Goal: Task Accomplishment & Management: Manage account settings

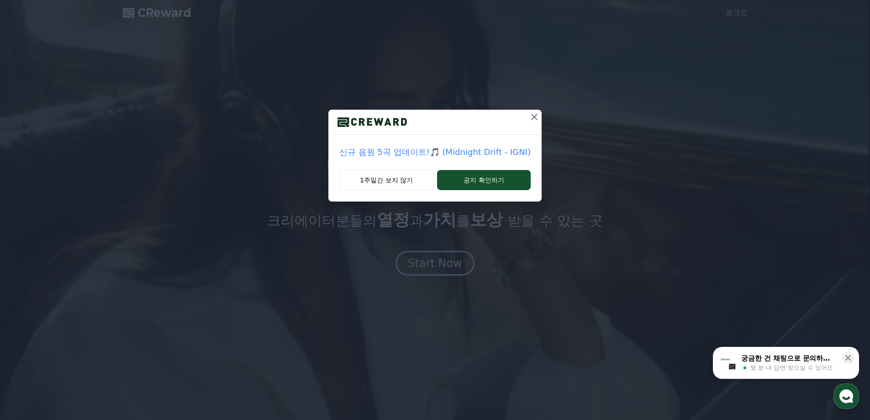
click at [534, 118] on icon at bounding box center [534, 117] width 6 height 6
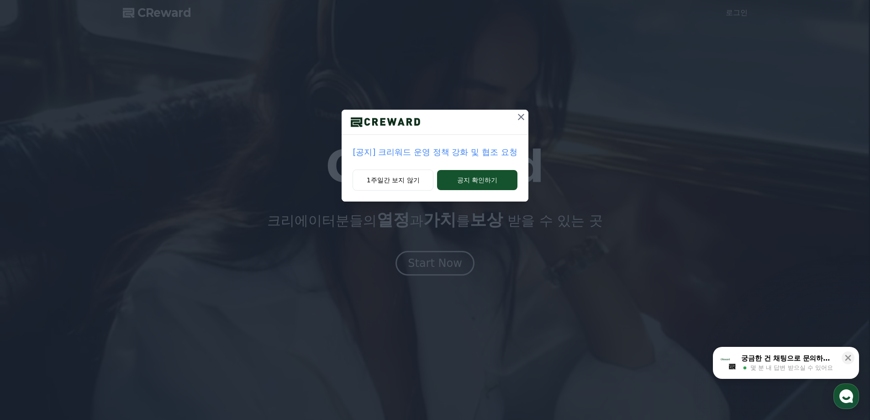
click at [517, 119] on icon at bounding box center [521, 116] width 11 height 11
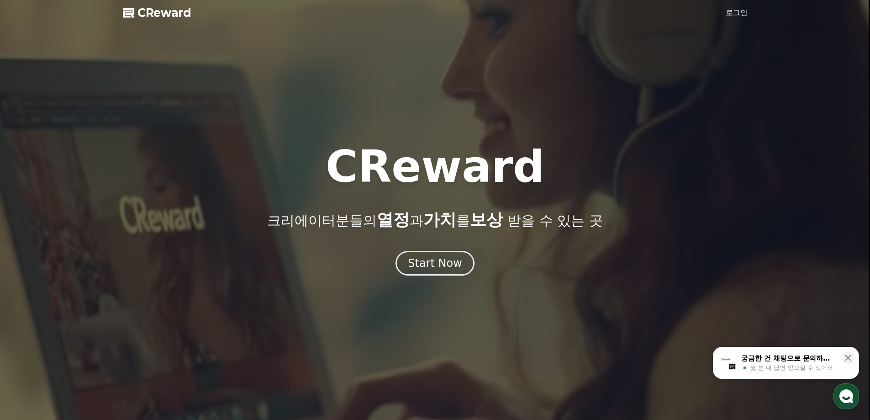
click at [734, 15] on link "로그인" at bounding box center [737, 12] width 22 height 11
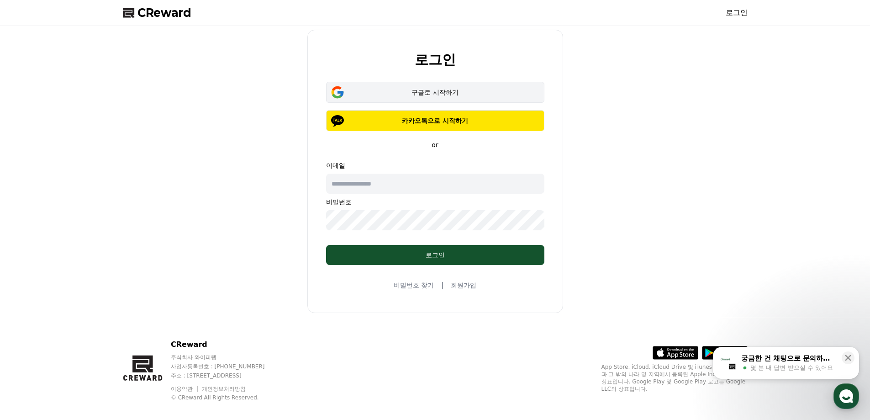
click at [421, 89] on div "구글로 시작하기" at bounding box center [435, 92] width 192 height 9
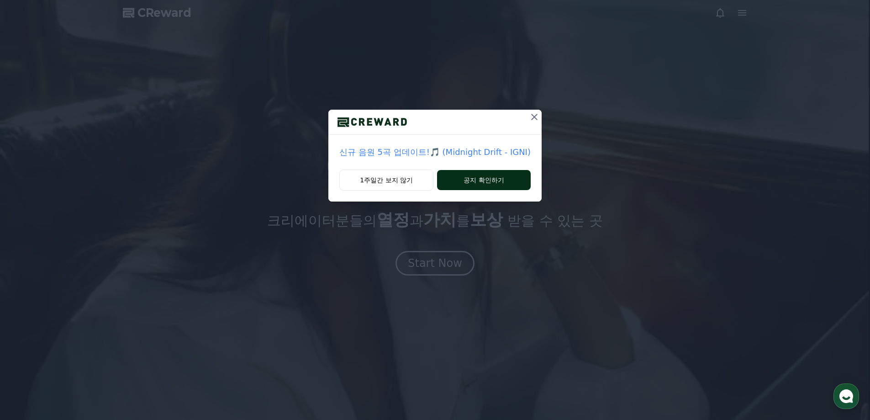
click at [482, 182] on button "공지 확인하기" at bounding box center [484, 180] width 94 height 20
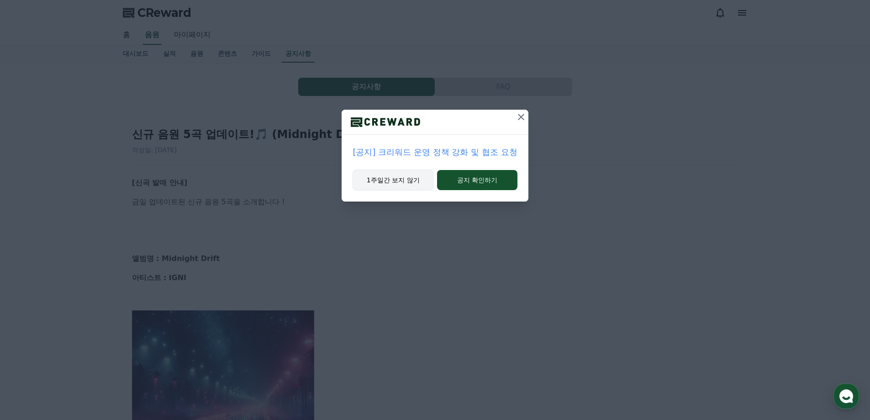
click at [410, 178] on button "1주일간 보지 않기" at bounding box center [393, 179] width 81 height 21
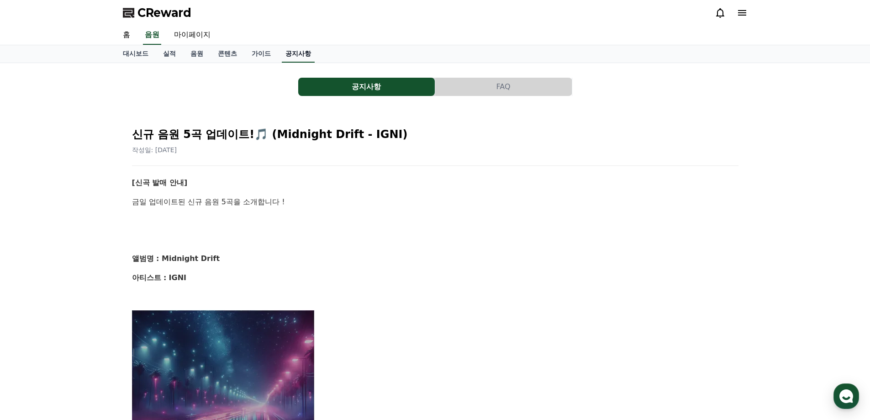
click at [294, 53] on link "공지사항" at bounding box center [298, 53] width 33 height 17
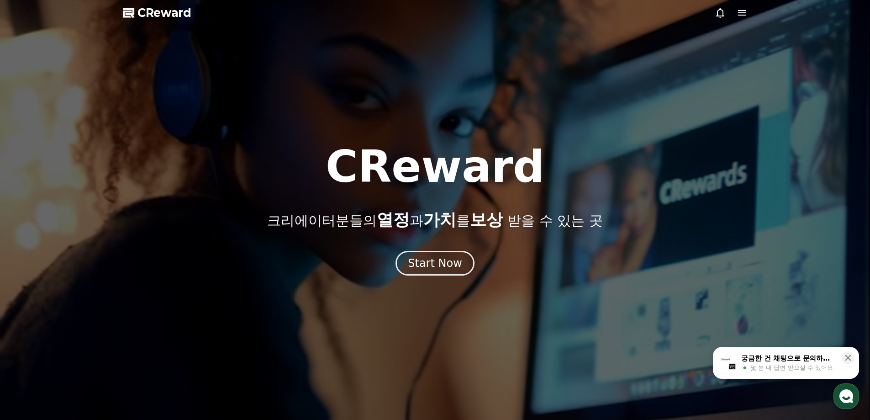
click at [743, 16] on icon at bounding box center [742, 12] width 8 height 5
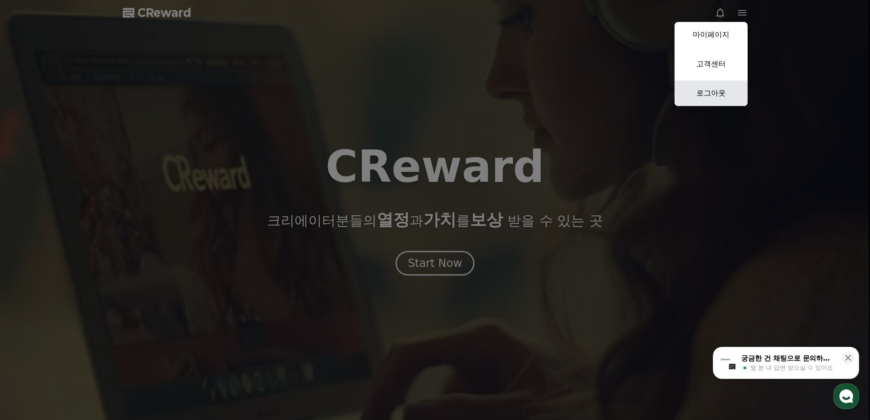
click at [709, 101] on link "로그아웃" at bounding box center [710, 93] width 73 height 26
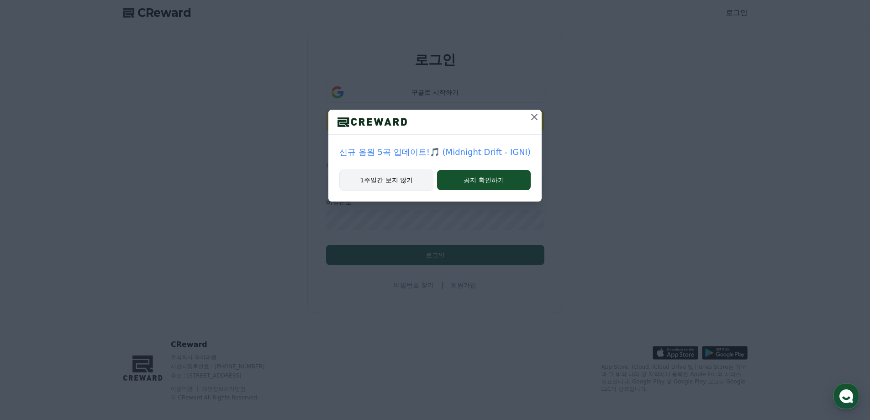
click at [416, 179] on button "1주일간 보지 않기" at bounding box center [386, 179] width 94 height 21
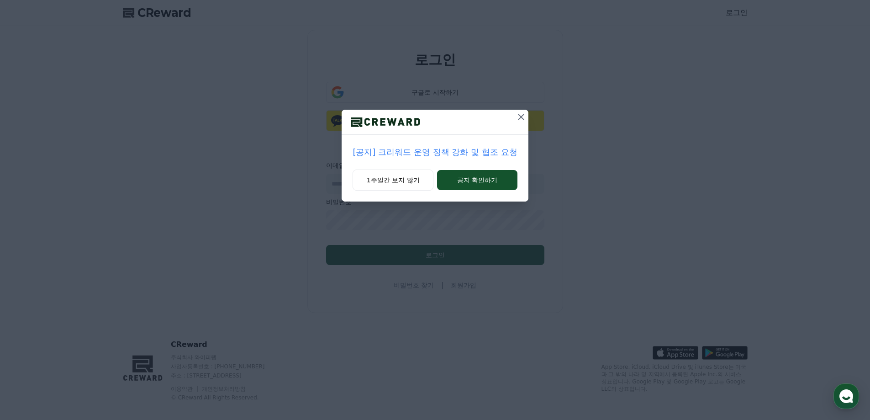
click at [520, 118] on icon at bounding box center [521, 117] width 6 height 6
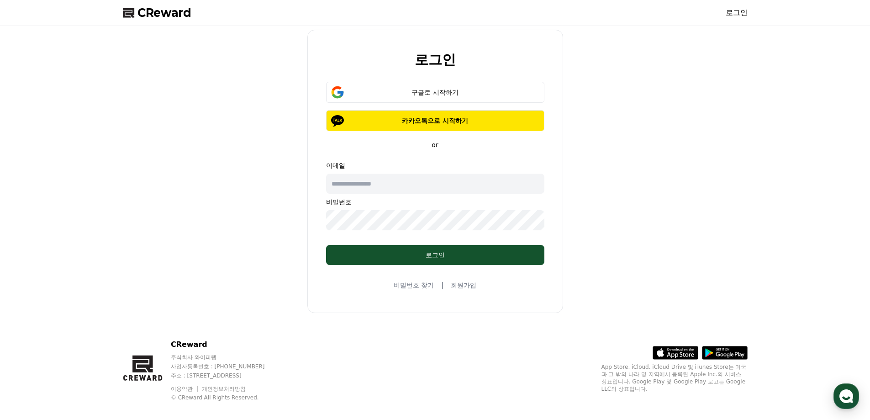
click at [369, 184] on input "text" at bounding box center [435, 184] width 218 height 20
type input "**********"
